Goal: Task Accomplishment & Management: Complete application form

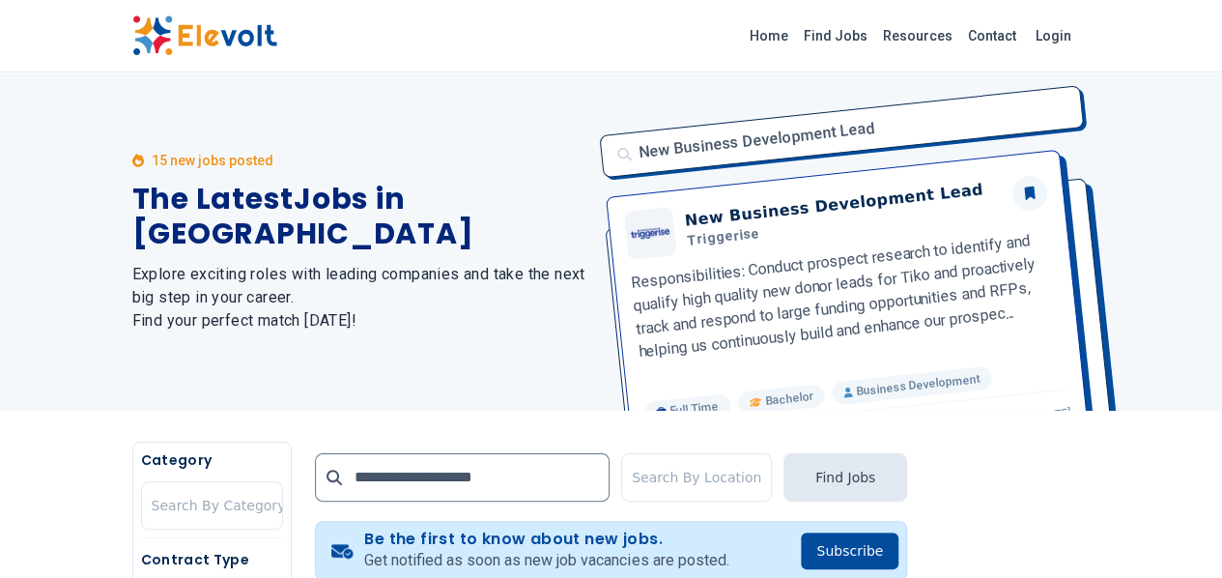
drag, startPoint x: 881, startPoint y: 92, endPoint x: 1141, endPoint y: 90, distance: 259.9
click at [1091, 90] on div "New Business Development Lead New Business Development Lead Triggerise Responsi…" at bounding box center [839, 241] width 502 height 338
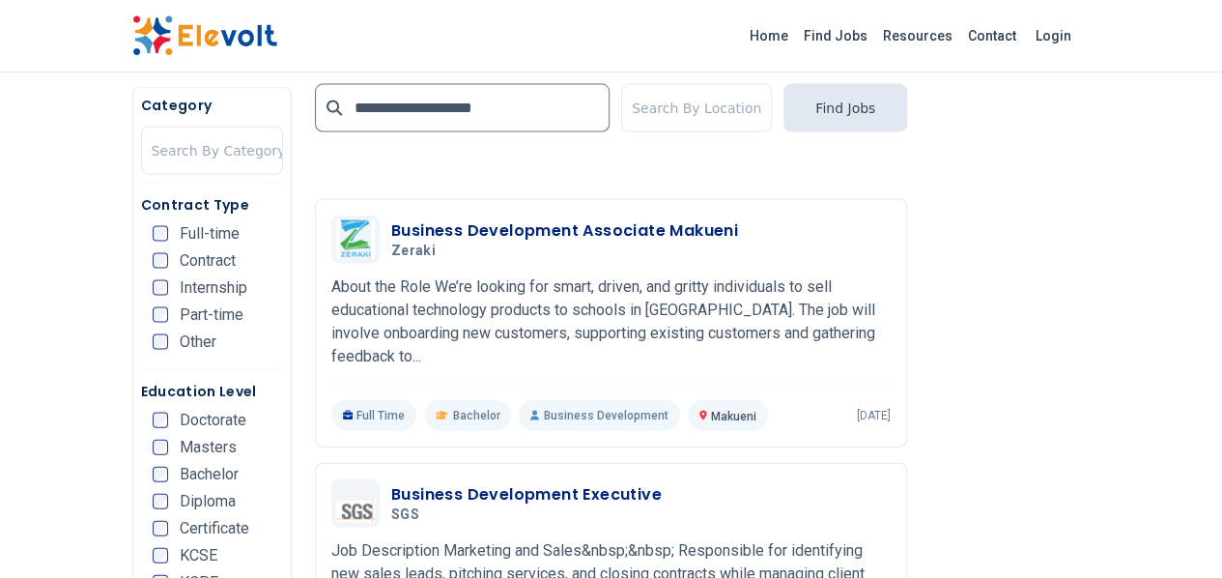
scroll to position [2024, 0]
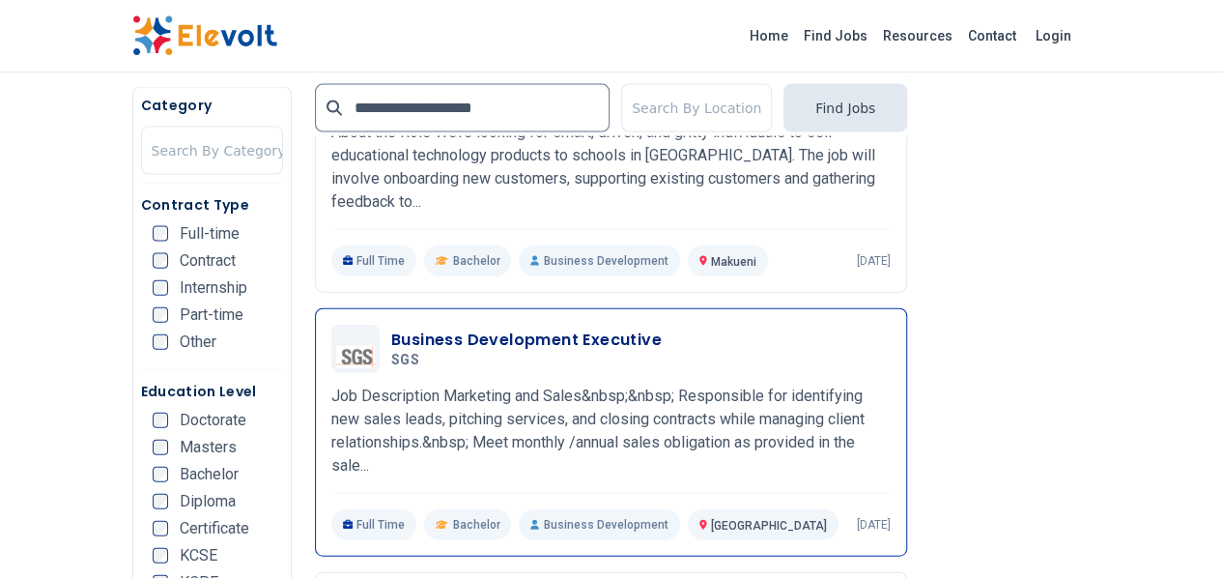
click at [391, 328] on h3 "Business Development Executive" at bounding box center [526, 339] width 271 height 23
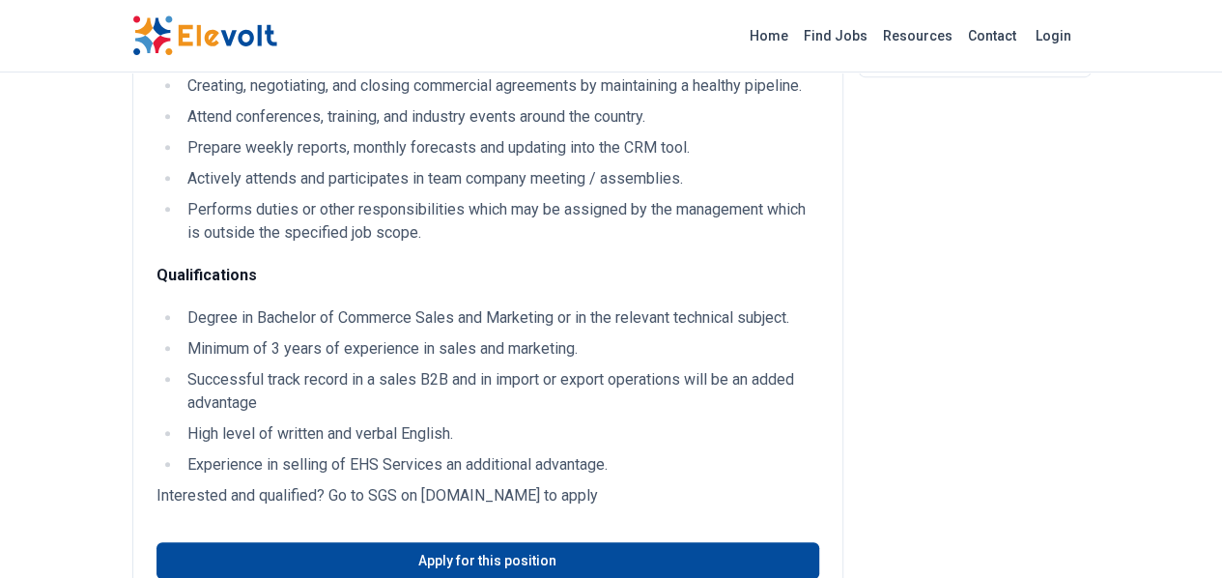
scroll to position [417, 0]
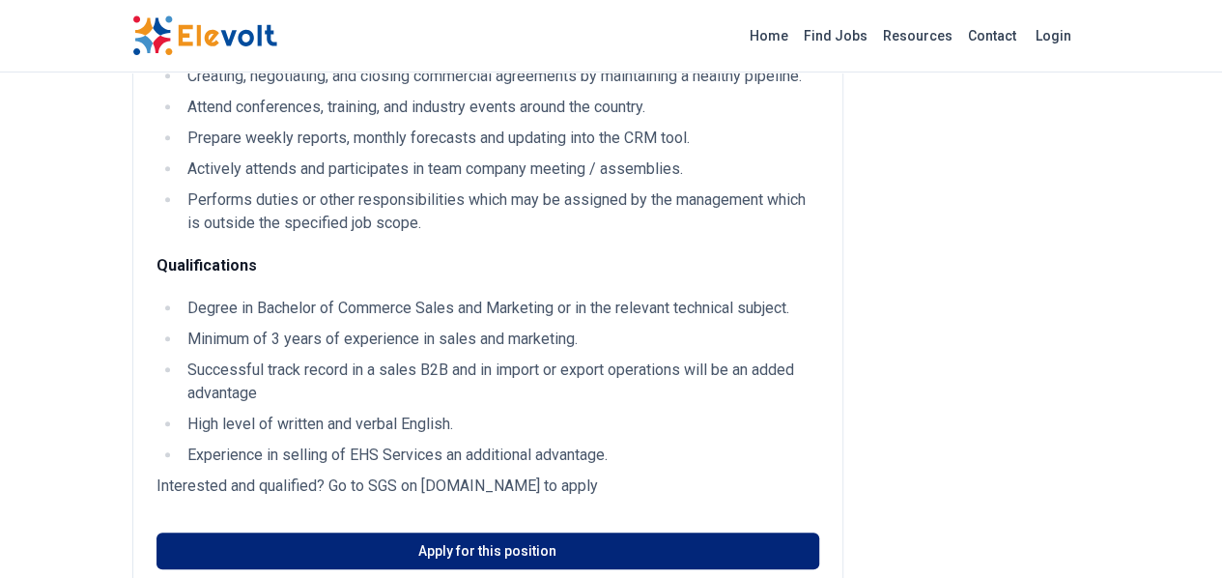
click at [431, 533] on link "Apply for this position" at bounding box center [488, 550] width 663 height 37
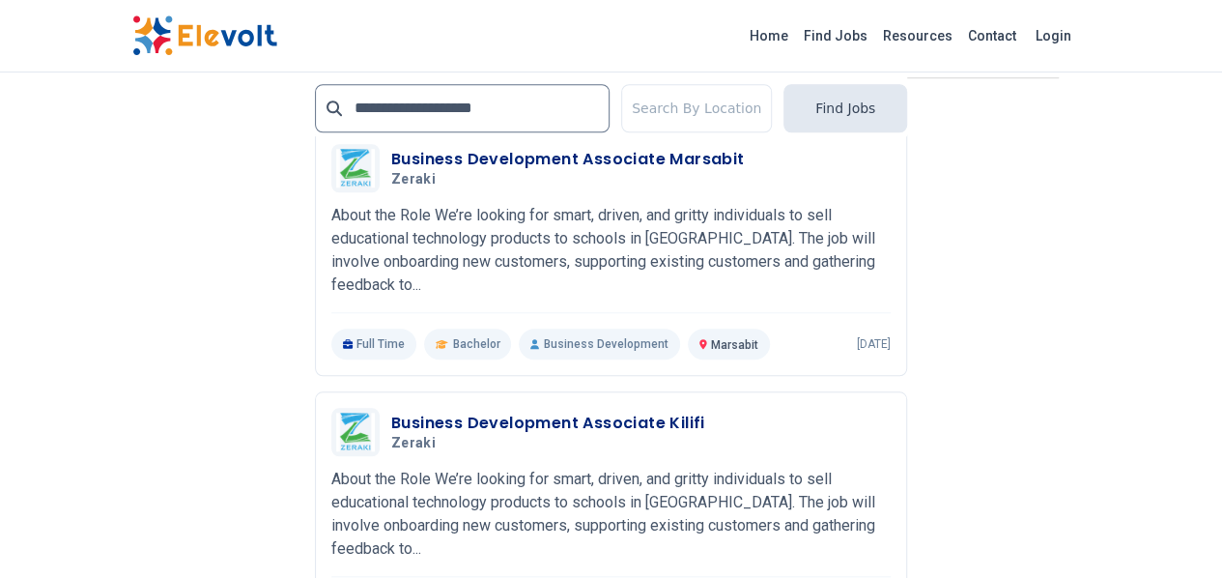
scroll to position [4399, 0]
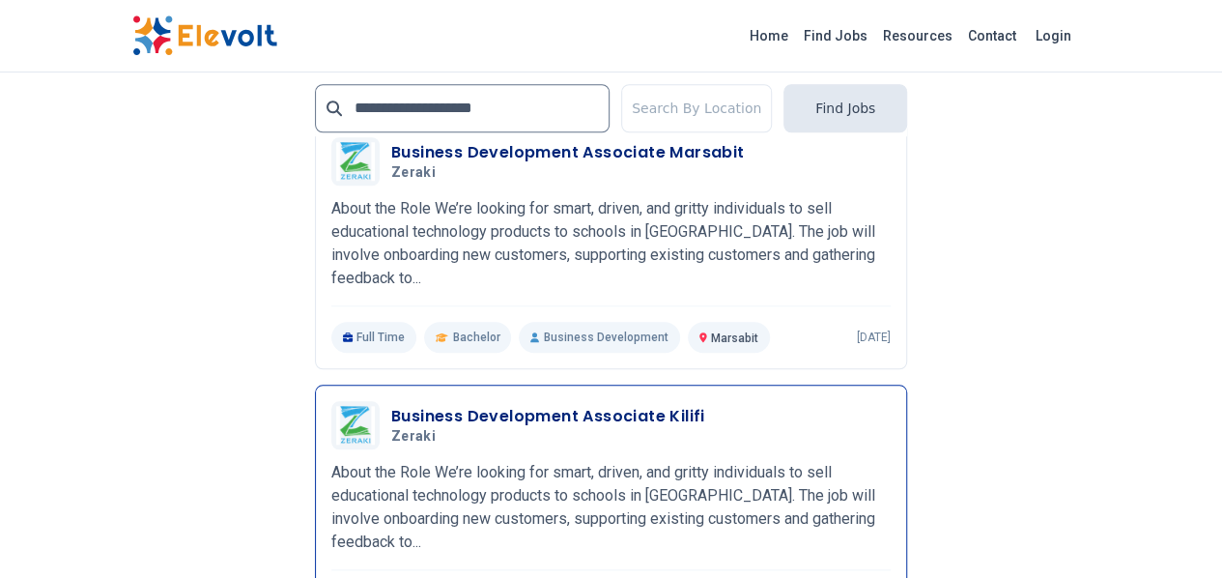
click at [391, 405] on h3 "Business Development Associate Kilifi" at bounding box center [548, 416] width 314 height 23
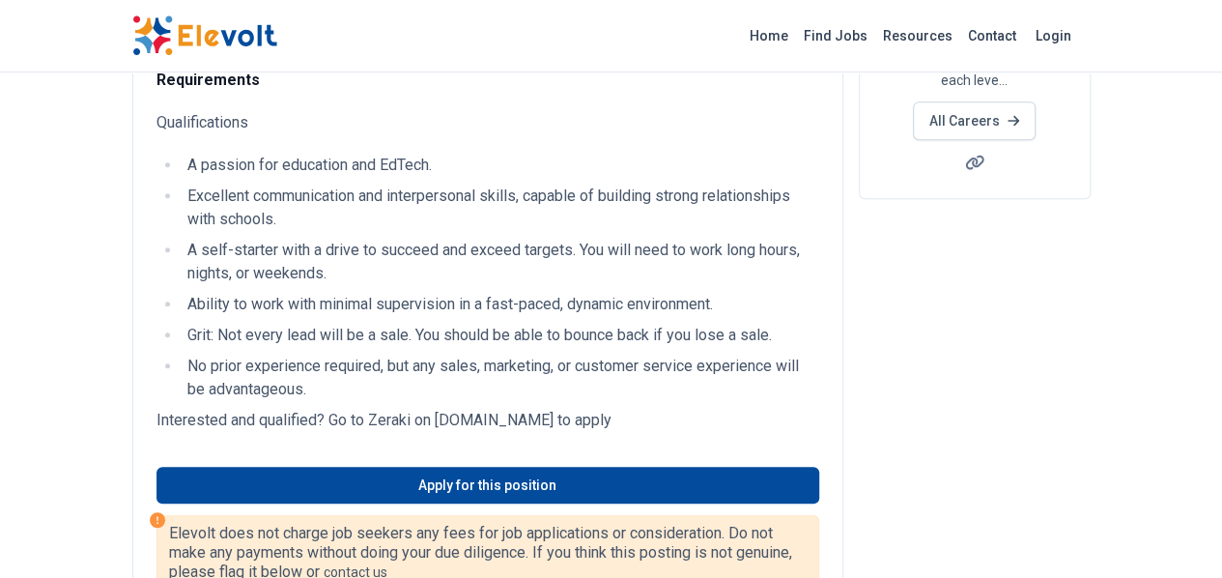
scroll to position [386, 0]
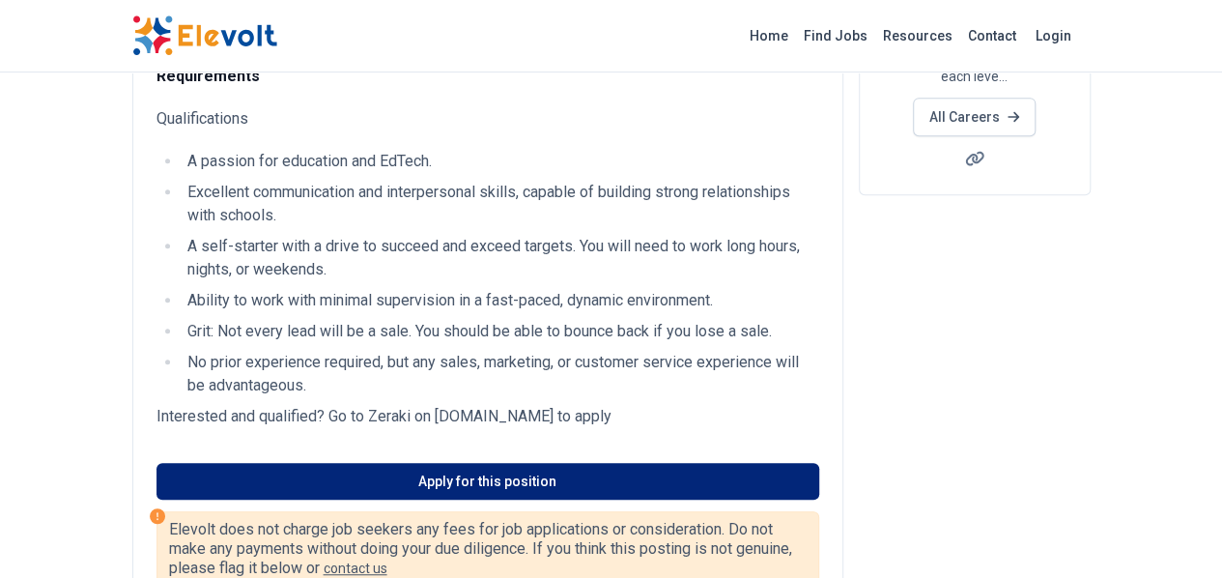
click at [421, 463] on link "Apply for this position" at bounding box center [488, 481] width 663 height 37
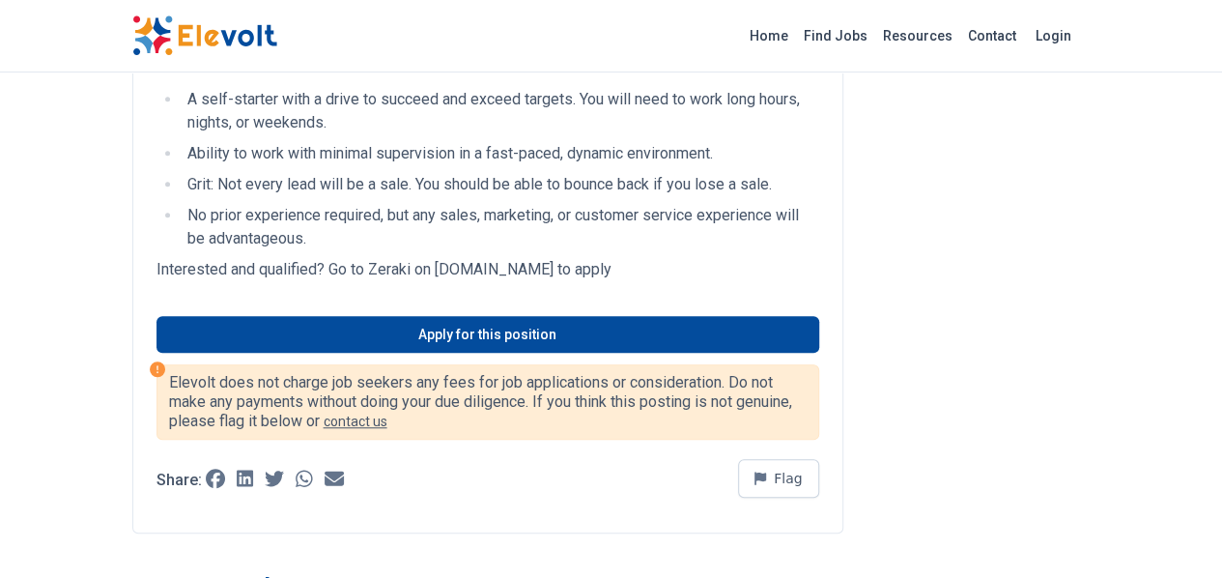
scroll to position [542, 0]
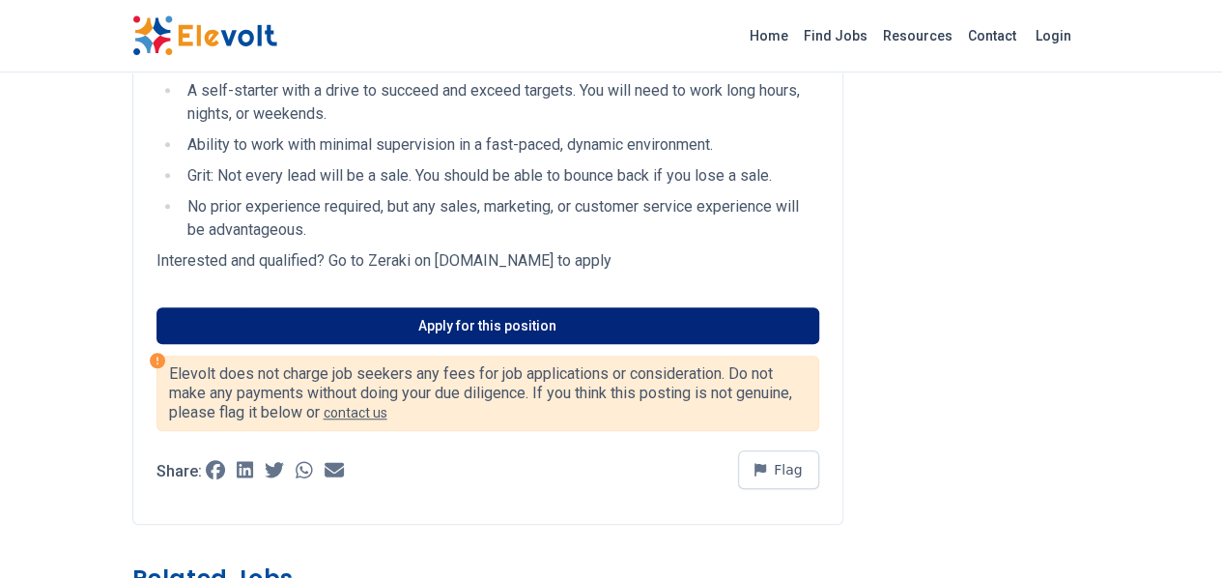
click at [556, 307] on link "Apply for this position" at bounding box center [488, 325] width 663 height 37
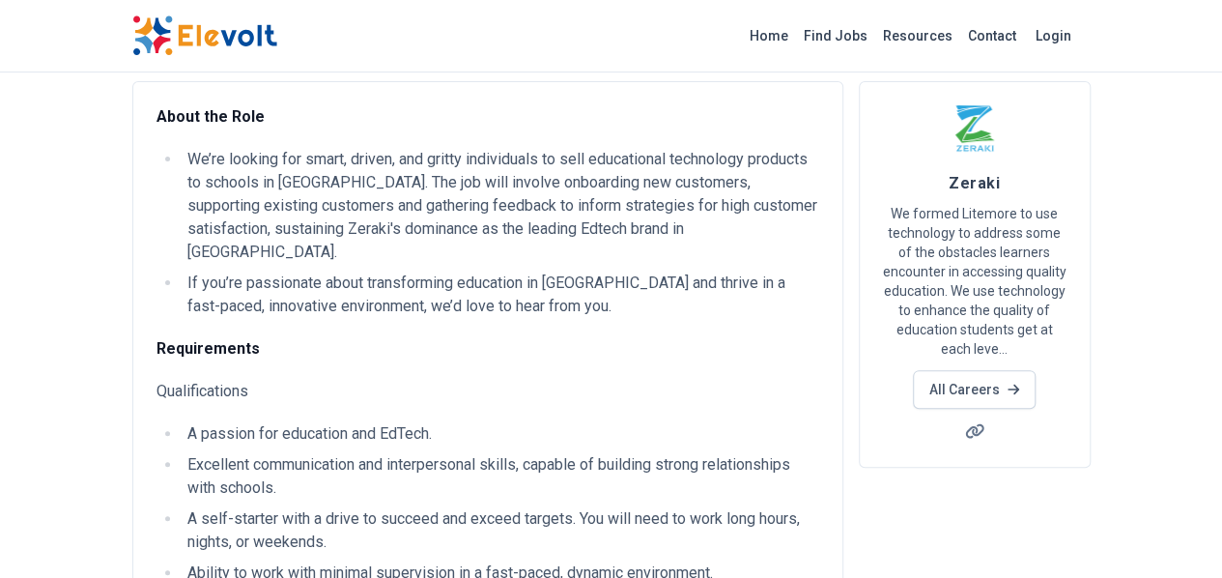
scroll to position [0, 0]
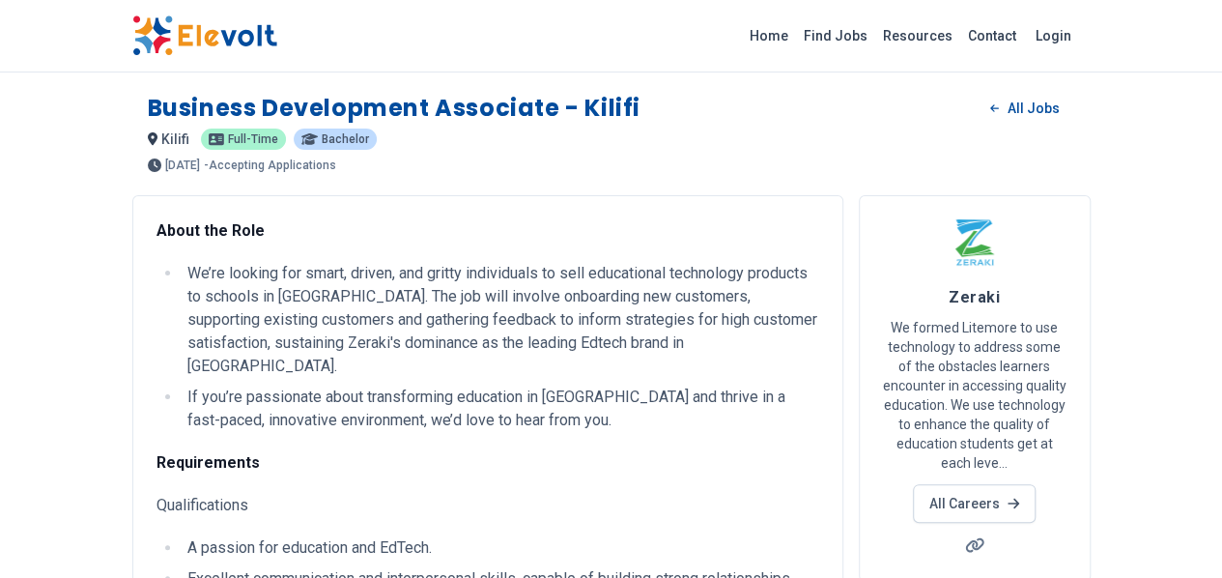
click at [431, 109] on h1 "Business Development Associate - Kilifi" at bounding box center [394, 108] width 493 height 31
click at [1083, 35] on link "Login" at bounding box center [1053, 35] width 59 height 39
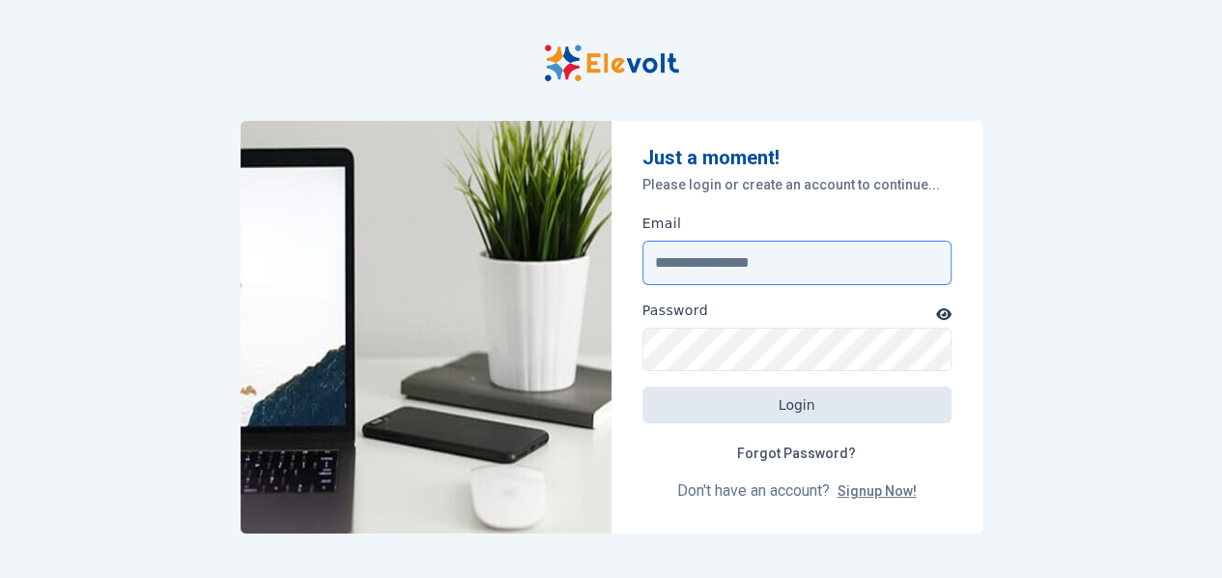
click at [780, 270] on input "Email" at bounding box center [797, 263] width 309 height 44
type input "**********"
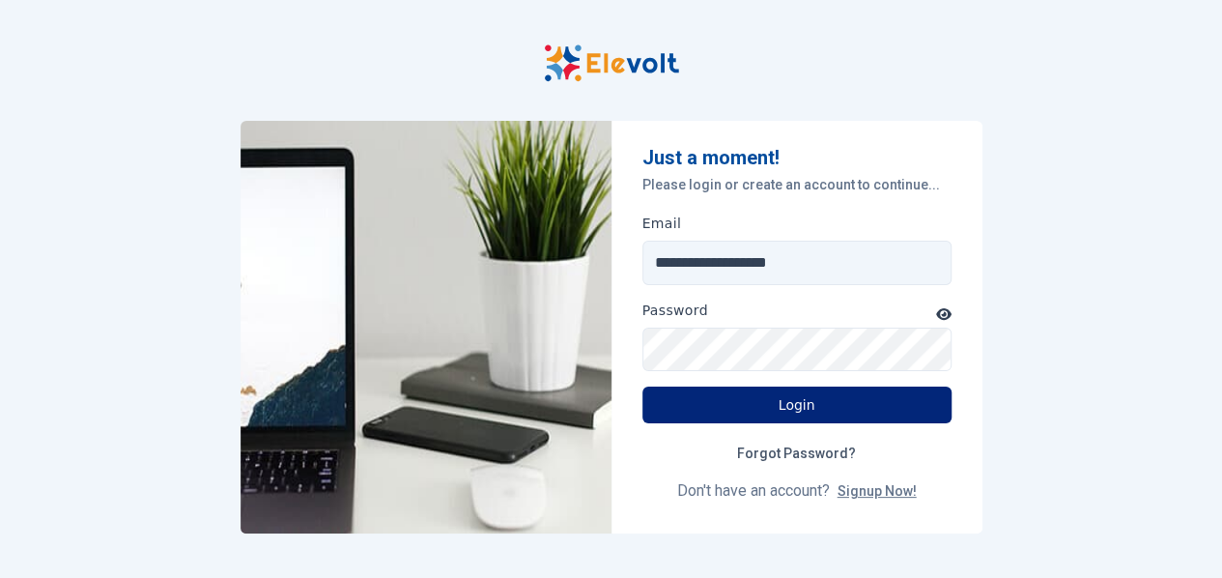
click at [786, 405] on button "Login" at bounding box center [797, 404] width 309 height 37
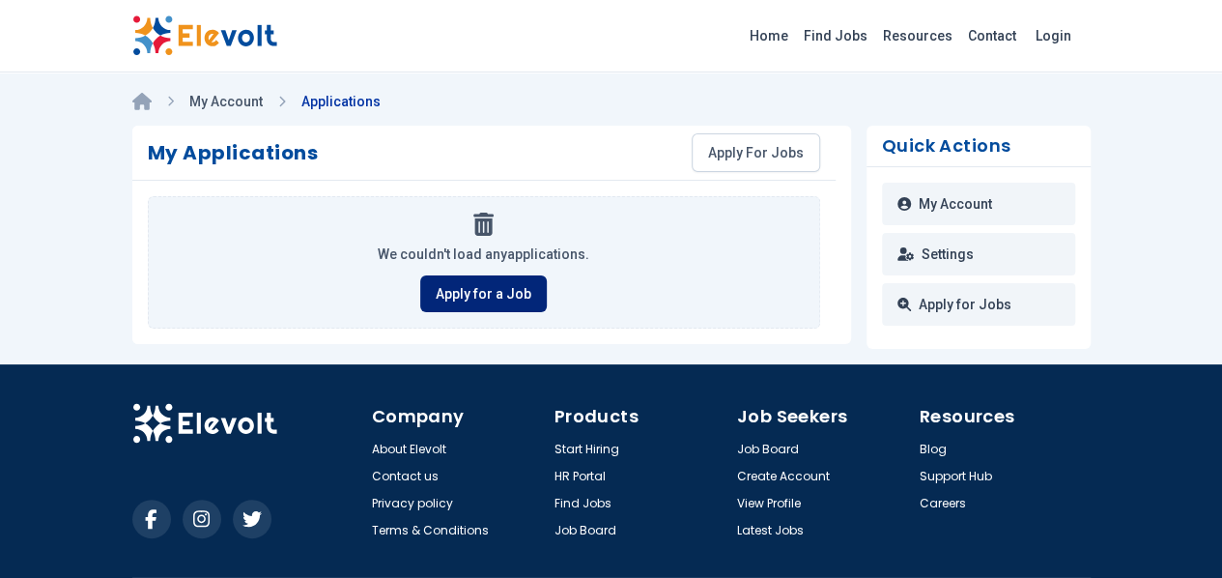
click at [488, 289] on link "Apply for a Job" at bounding box center [483, 293] width 127 height 37
